Goal: Transaction & Acquisition: Purchase product/service

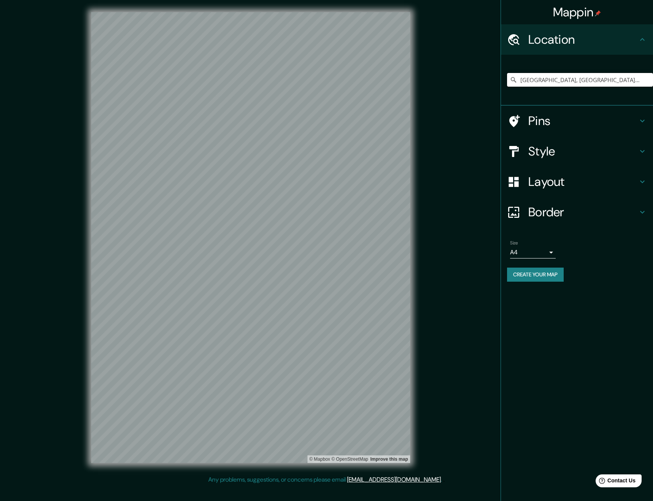
click at [547, 78] on input "Quito, Pichincha, Ecuador" at bounding box center [580, 80] width 146 height 14
click at [595, 80] on input "Quito, Pichincha, Ecuador" at bounding box center [580, 80] width 146 height 14
drag, startPoint x: 594, startPoint y: 80, endPoint x: 491, endPoint y: 89, distance: 102.6
click at [491, 89] on div "Mappin Location Quito, Pichincha, Ecuador Pins Style Layout Border Choose a bor…" at bounding box center [326, 243] width 653 height 487
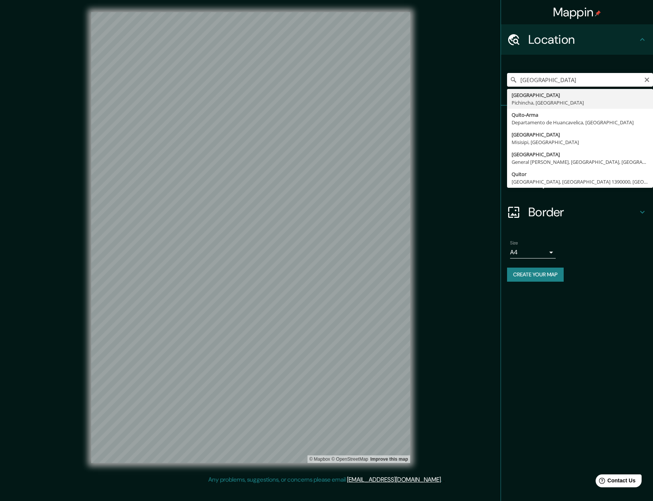
type input "Quito, Pichincha, Ecuador"
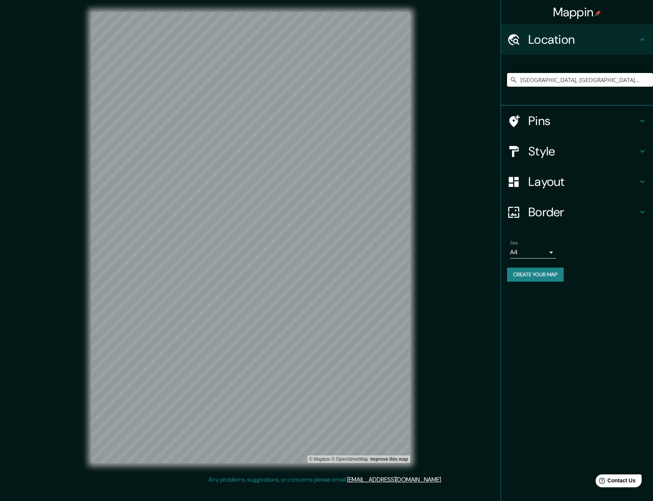
click at [573, 156] on h4 "Style" at bounding box center [582, 151] width 109 height 15
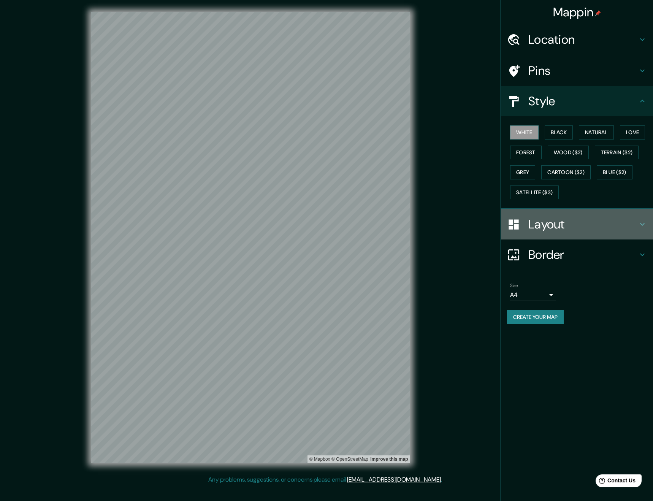
click at [549, 224] on h4 "Layout" at bounding box center [582, 224] width 109 height 15
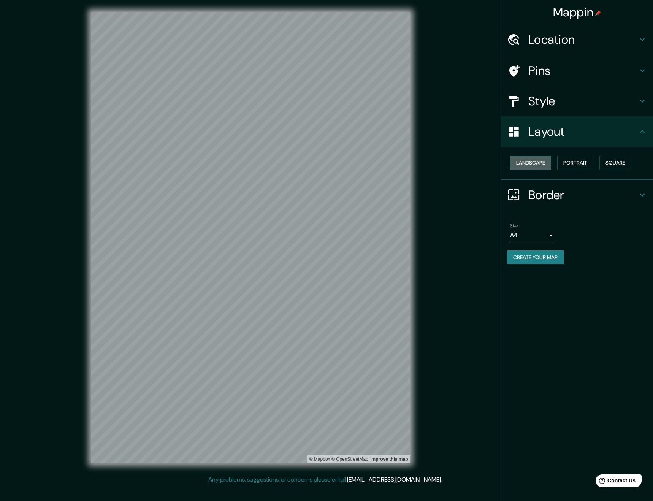
click at [537, 165] on button "Landscape" at bounding box center [530, 163] width 41 height 14
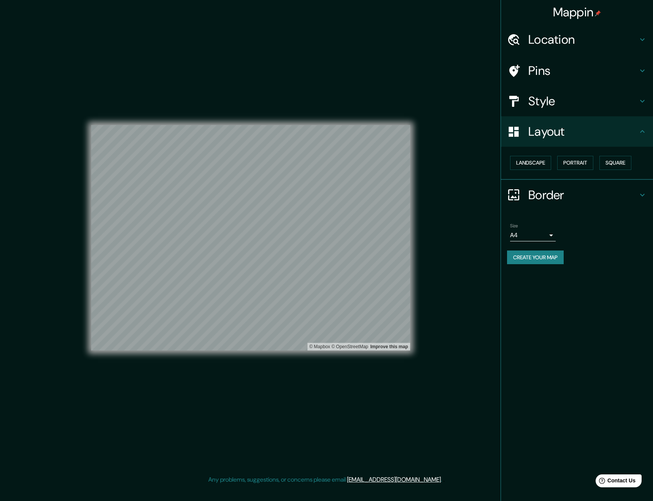
click at [543, 109] on h4 "Style" at bounding box center [582, 100] width 109 height 15
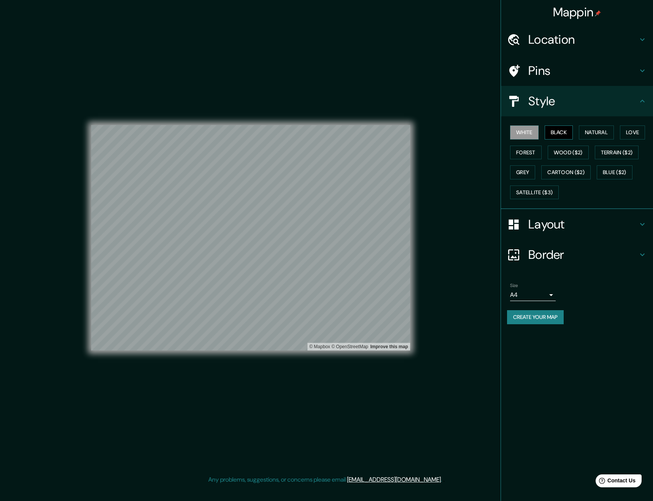
click at [549, 133] on button "Black" at bounding box center [558, 132] width 28 height 14
click at [558, 406] on div "Mappin Location Quito, Pichincha, Ecuador Pins Style White Black Natural Love F…" at bounding box center [576, 250] width 152 height 501
click at [552, 294] on body "Mappin Location Quito, Pichincha, Ecuador Pins Style White Black Natural Love F…" at bounding box center [326, 250] width 653 height 501
click at [544, 318] on li "A3" at bounding box center [533, 325] width 46 height 14
click at [546, 321] on button "Create your map" at bounding box center [535, 317] width 57 height 14
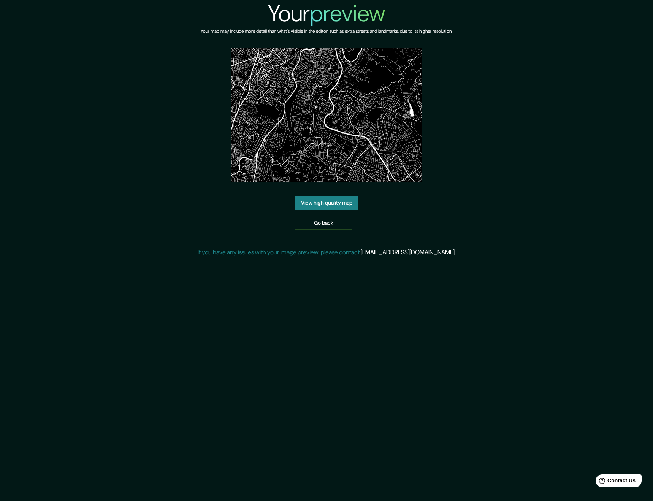
click at [322, 204] on link "View high quality map" at bounding box center [326, 203] width 63 height 14
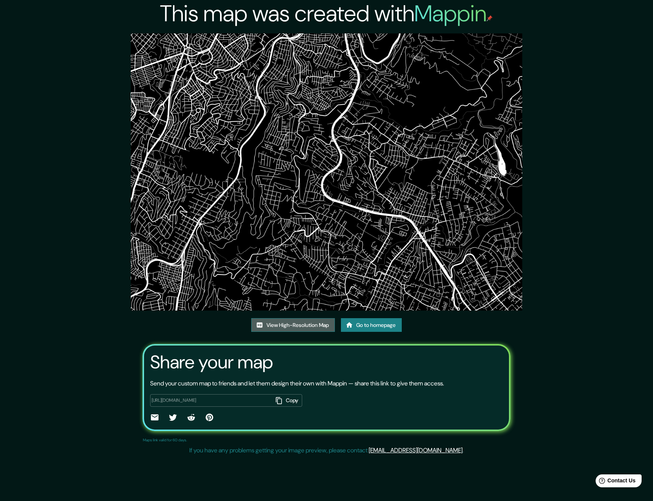
drag, startPoint x: 347, startPoint y: 182, endPoint x: 317, endPoint y: 325, distance: 146.2
click at [317, 325] on link "View High-Resolution Map" at bounding box center [293, 325] width 84 height 14
click at [280, 184] on img at bounding box center [327, 171] width 392 height 277
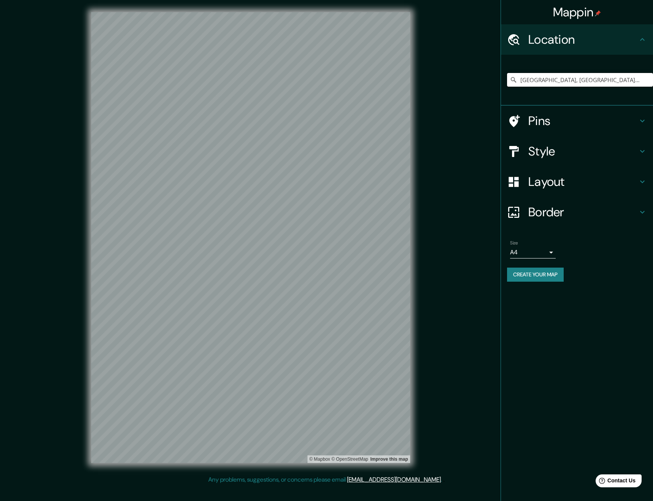
click at [556, 78] on input "Quito, Pichincha, Ecuador" at bounding box center [580, 80] width 146 height 14
click at [597, 78] on input "Quito, Pichincha, Ecuador" at bounding box center [580, 80] width 146 height 14
click at [405, 94] on div "Mappin Location Quito, Pichincha, Ecuador Pins Style Layout Border Choose a bor…" at bounding box center [326, 243] width 653 height 487
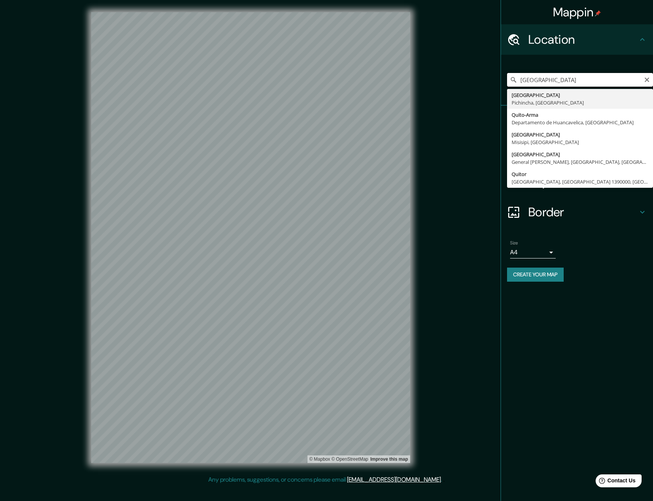
type input "Quito, Pichincha, Ecuador"
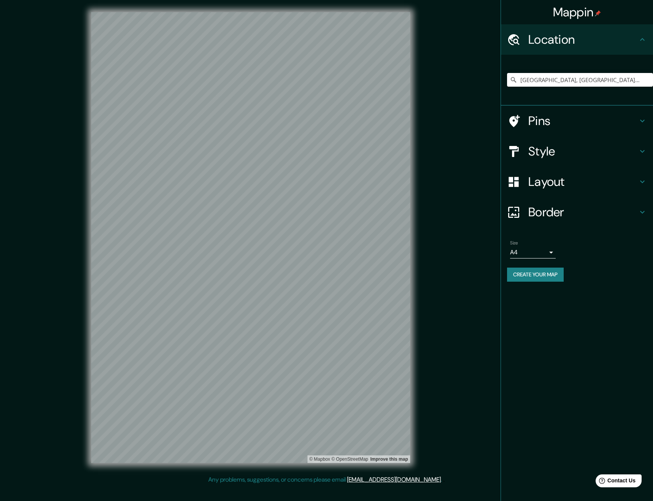
click at [560, 181] on h4 "Layout" at bounding box center [582, 181] width 109 height 15
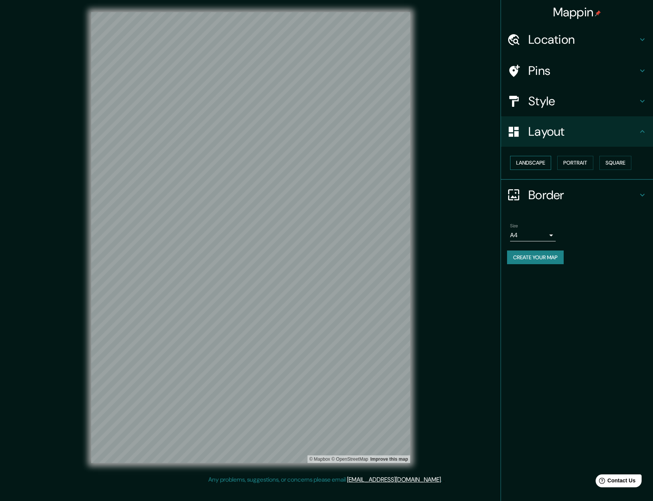
click at [551, 159] on button "Landscape" at bounding box center [530, 163] width 41 height 14
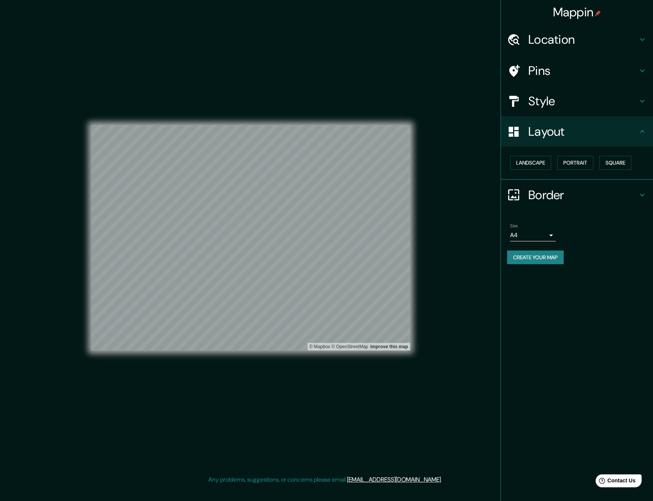
click at [544, 236] on body "Mappin Location Quito, Pichincha, Ecuador Quito Pichincha, Ecuador Quito-Arma D…" at bounding box center [326, 250] width 653 height 501
click at [536, 259] on li "A3" at bounding box center [533, 265] width 46 height 14
click at [548, 103] on h4 "Style" at bounding box center [582, 100] width 109 height 15
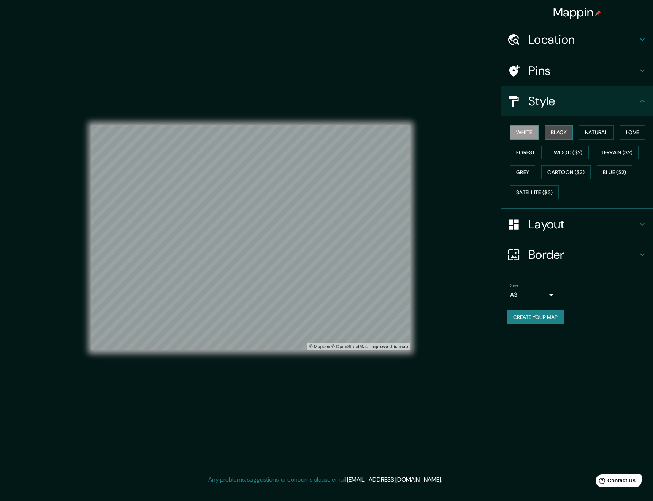
click at [556, 132] on button "Black" at bounding box center [558, 132] width 28 height 14
click at [541, 319] on button "Create your map" at bounding box center [535, 317] width 57 height 14
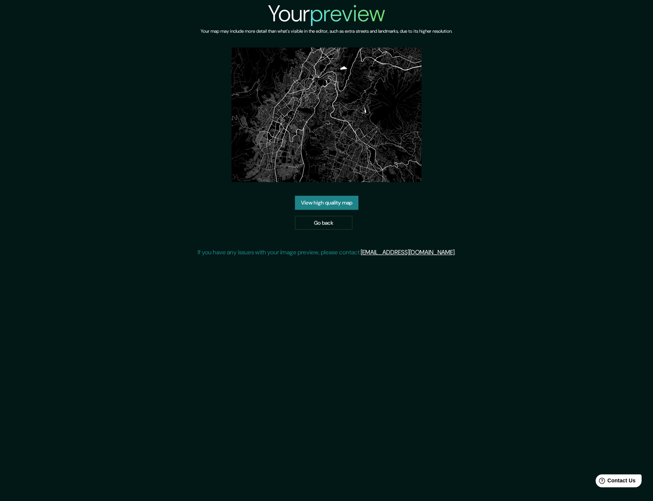
click at [327, 204] on link "View high quality map" at bounding box center [326, 203] width 63 height 14
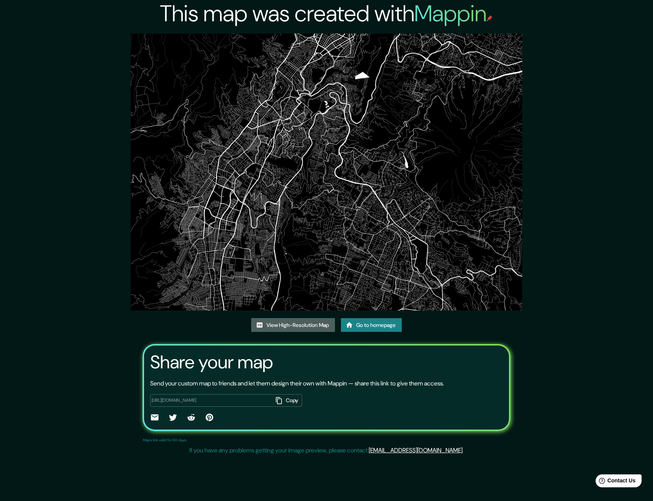
click at [306, 318] on link "View High-Resolution Map" at bounding box center [293, 325] width 84 height 14
